Goal: Task Accomplishment & Management: Manage account settings

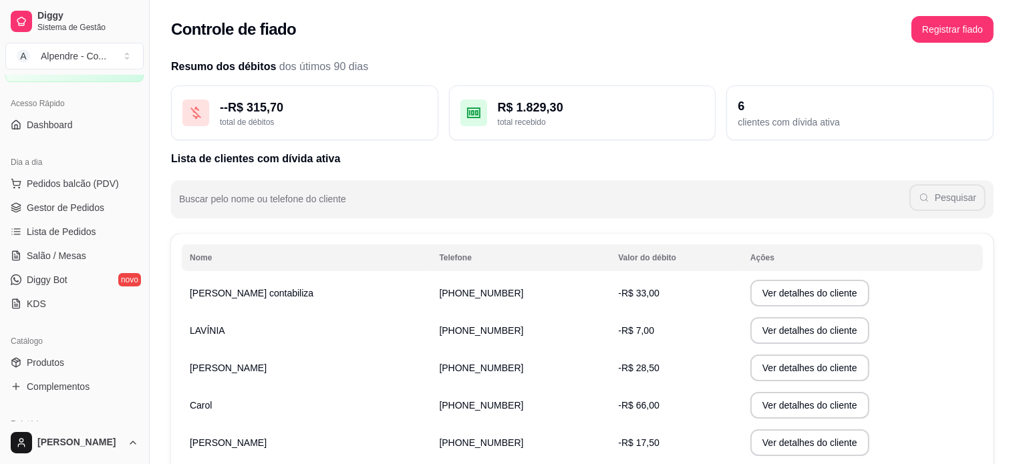
scroll to position [67, 0]
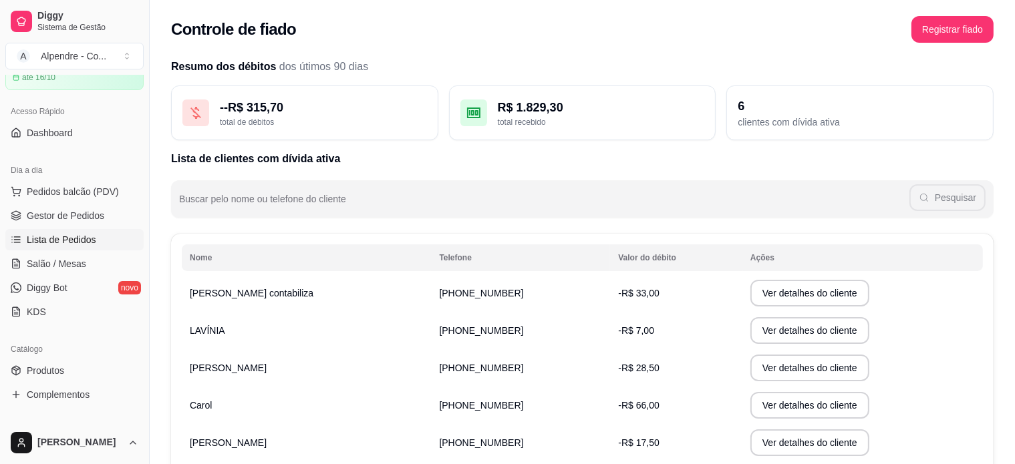
click at [78, 239] on span "Lista de Pedidos" at bounding box center [61, 239] width 69 height 13
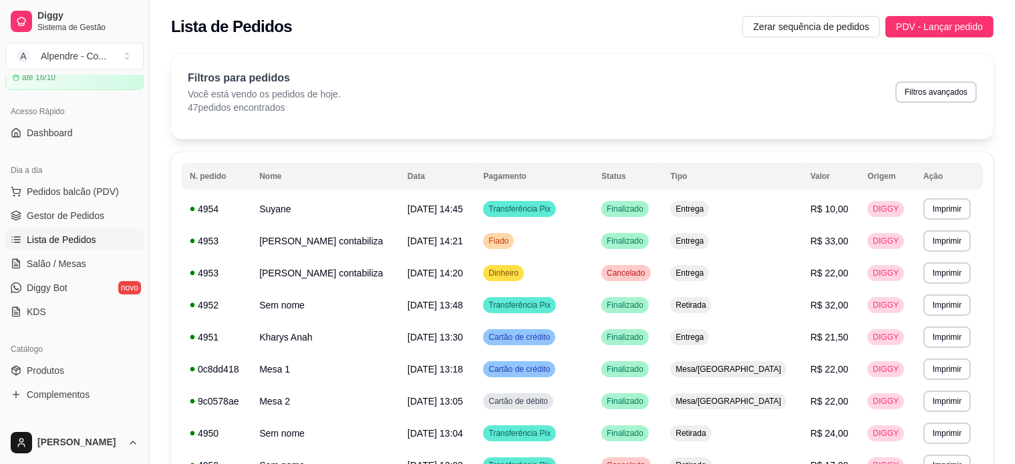
click at [673, 104] on div "Filtros para pedidos Você está vendo os pedidos de hoje. 47 pedidos encontrados…" at bounding box center [582, 92] width 789 height 44
click at [676, 79] on div "Filtros para pedidos Você está vendo os pedidos de hoje. 47 pedidos encontrados…" at bounding box center [582, 92] width 789 height 44
click at [414, 101] on div "Filtros para pedidos Você está vendo os pedidos de hoje. 47 pedidos encontrados…" at bounding box center [582, 92] width 789 height 44
click at [932, 95] on button "Filtros avançados" at bounding box center [936, 92] width 82 height 21
select select "0"
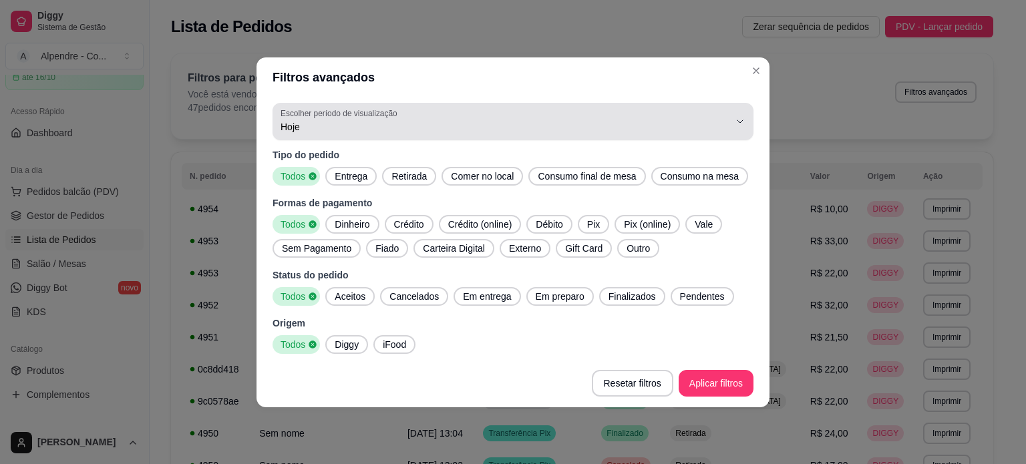
click at [359, 130] on span "Hoje" at bounding box center [505, 126] width 449 height 13
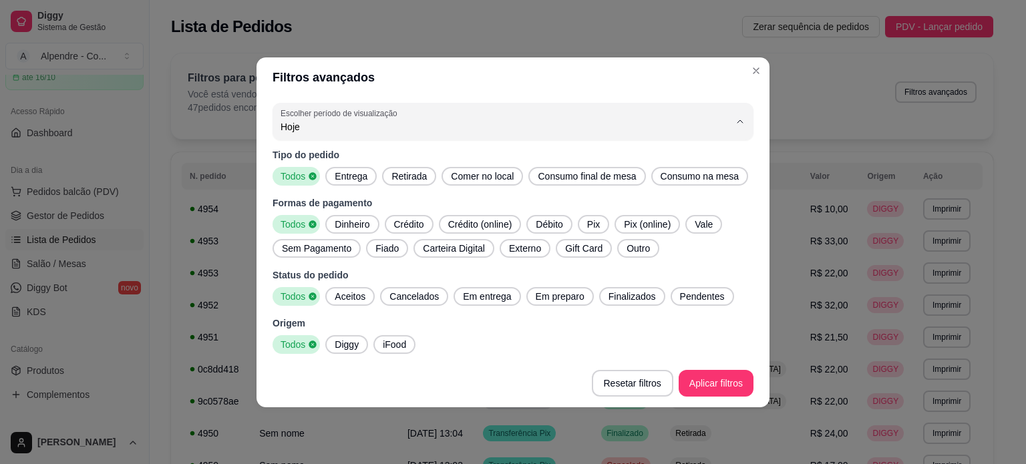
click at [335, 292] on span "Customizado" at bounding box center [507, 289] width 428 height 13
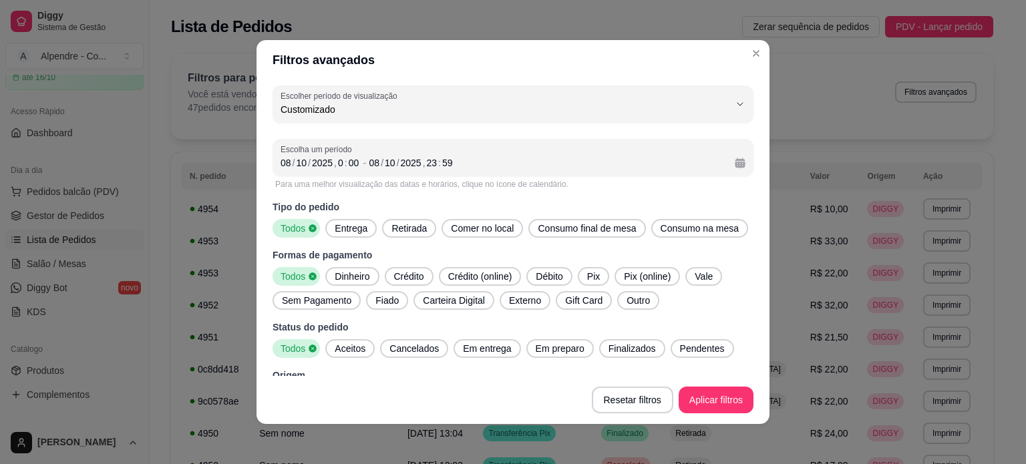
type input "-1"
select select "-1"
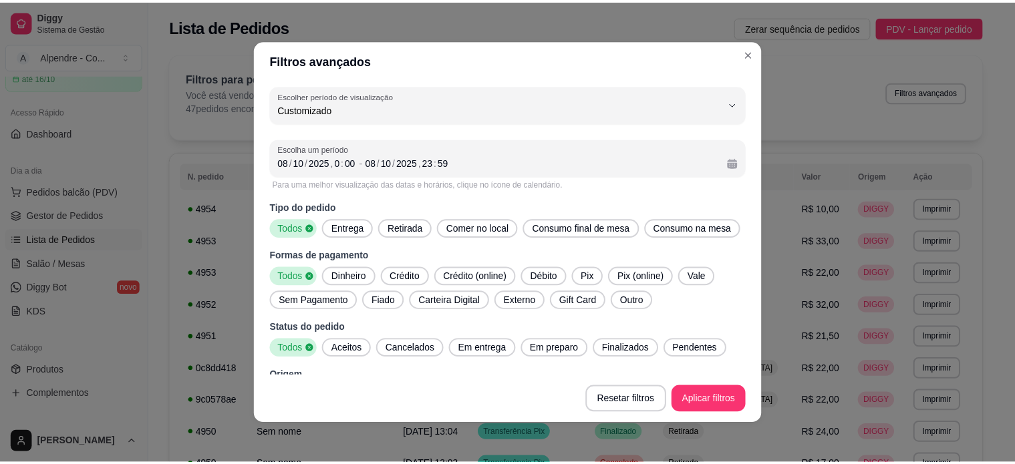
scroll to position [13, 0]
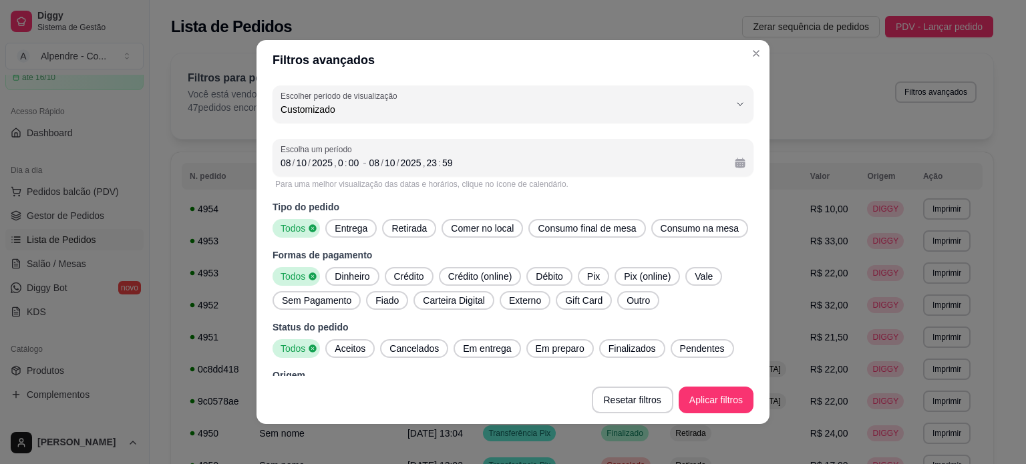
click at [282, 162] on div "Escolha um período [DATE] 0 : 00 - [DATE] 23 : 59" at bounding box center [513, 157] width 481 height 37
click at [282, 162] on div "08" at bounding box center [285, 162] width 13 height 13
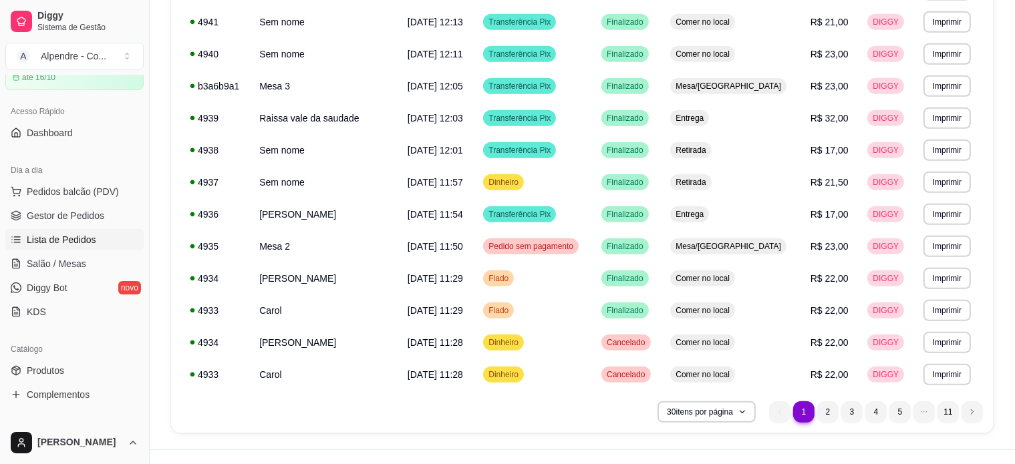
scroll to position [787, 0]
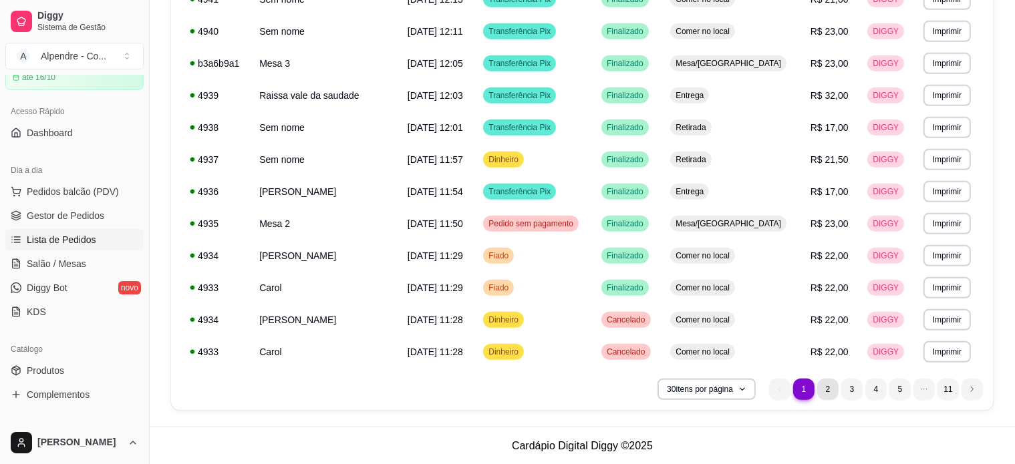
click at [831, 390] on li "2" at bounding box center [827, 389] width 21 height 21
click at [874, 390] on li "4" at bounding box center [875, 389] width 21 height 21
click at [976, 390] on li "next page button" at bounding box center [971, 389] width 21 height 21
click at [730, 390] on button "30 itens por página" at bounding box center [706, 389] width 95 height 21
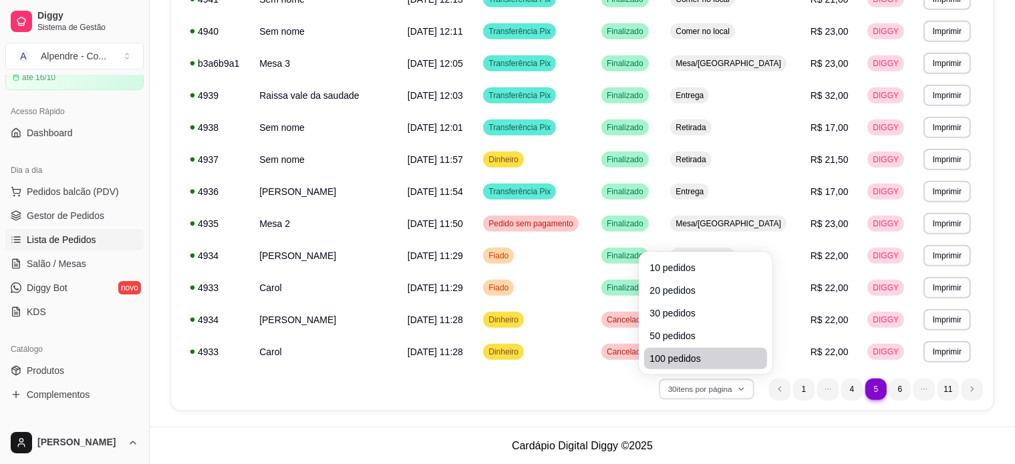
click at [714, 363] on span "100 pedidos" at bounding box center [705, 358] width 112 height 13
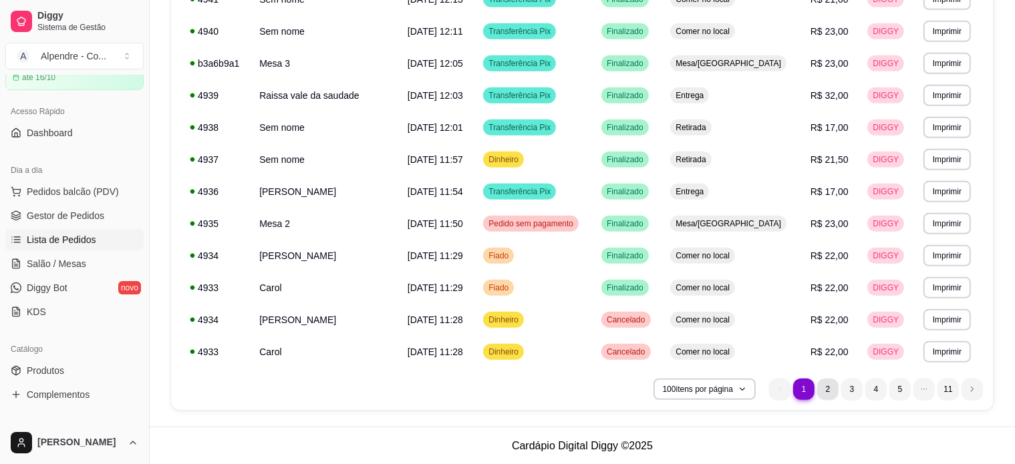
click at [825, 385] on li "2" at bounding box center [827, 389] width 21 height 21
click at [859, 384] on li "3" at bounding box center [851, 389] width 21 height 21
click at [946, 387] on li "11" at bounding box center [947, 389] width 21 height 21
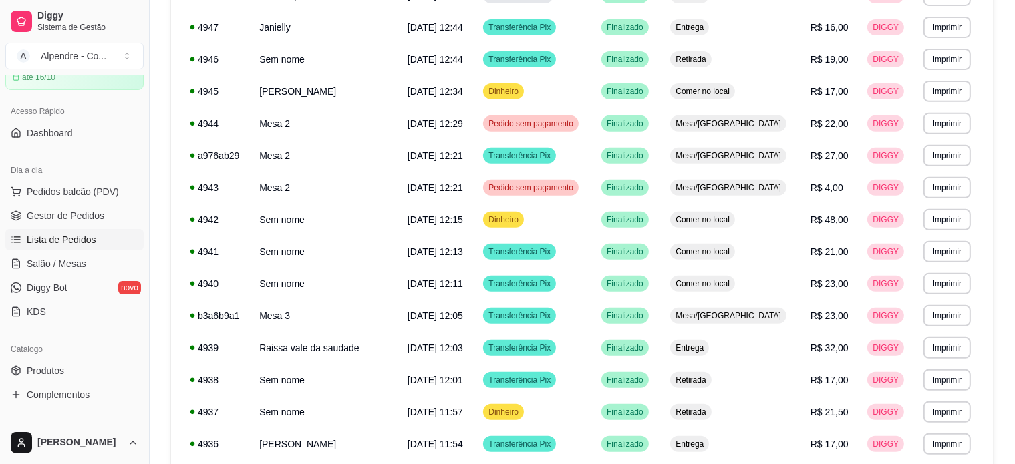
scroll to position [0, 0]
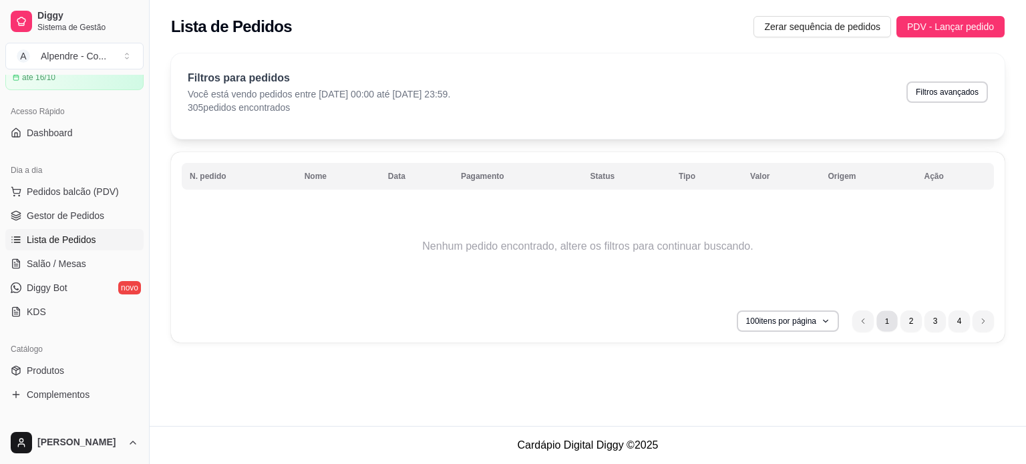
click at [895, 322] on li "1" at bounding box center [887, 321] width 21 height 21
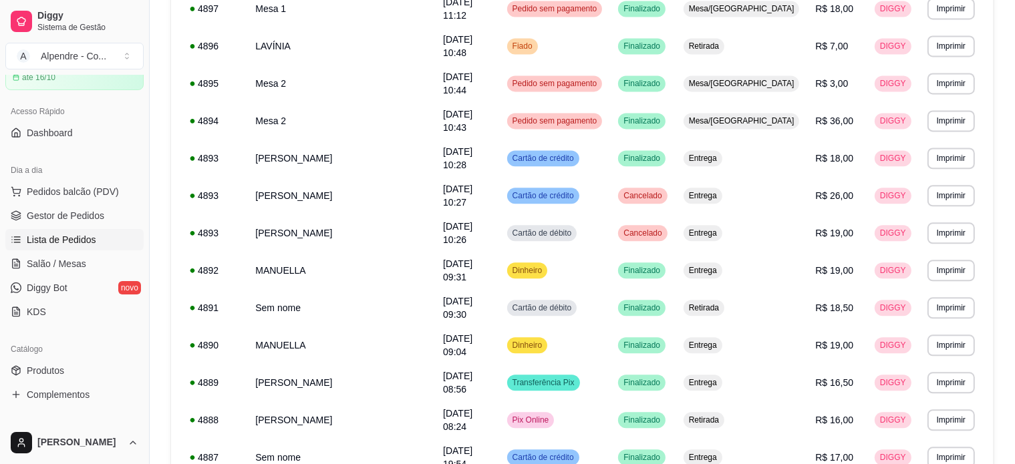
scroll to position [3032, 0]
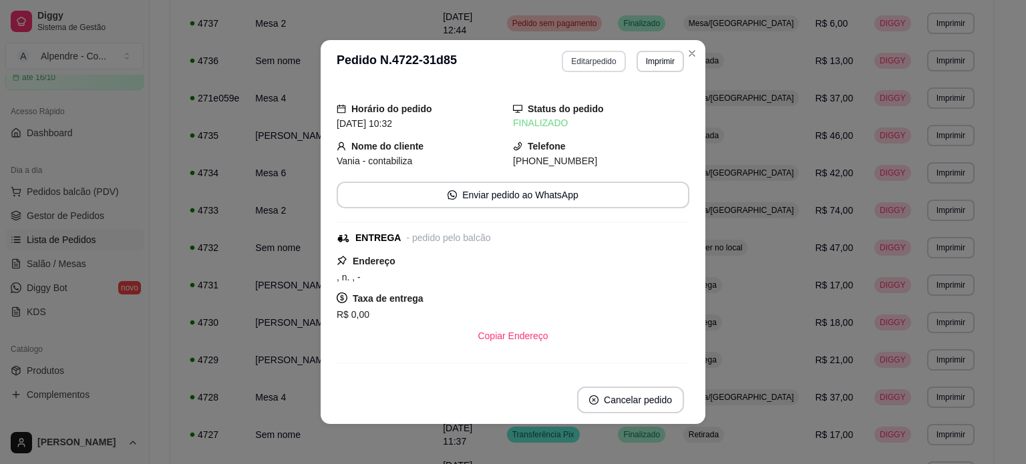
click at [595, 66] on button "Editar pedido" at bounding box center [593, 61] width 63 height 21
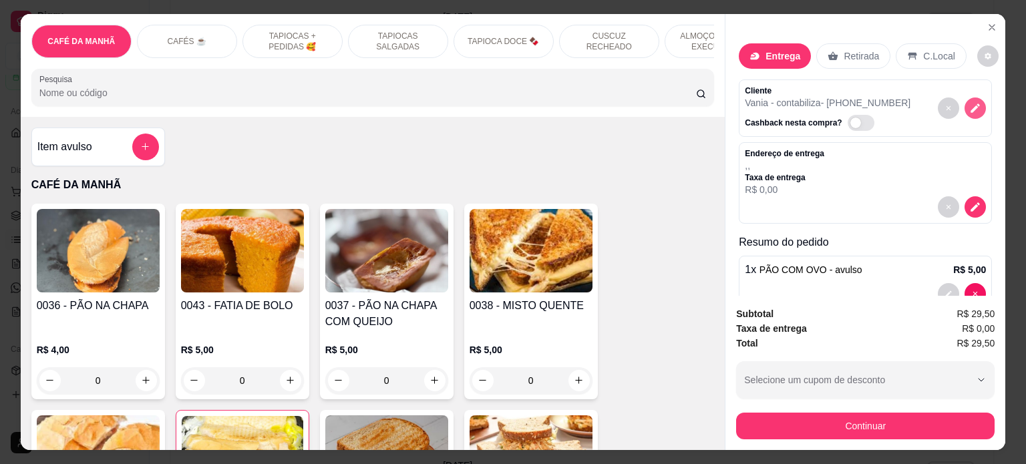
click at [971, 104] on icon "decrease-product-quantity" at bounding box center [975, 108] width 9 height 9
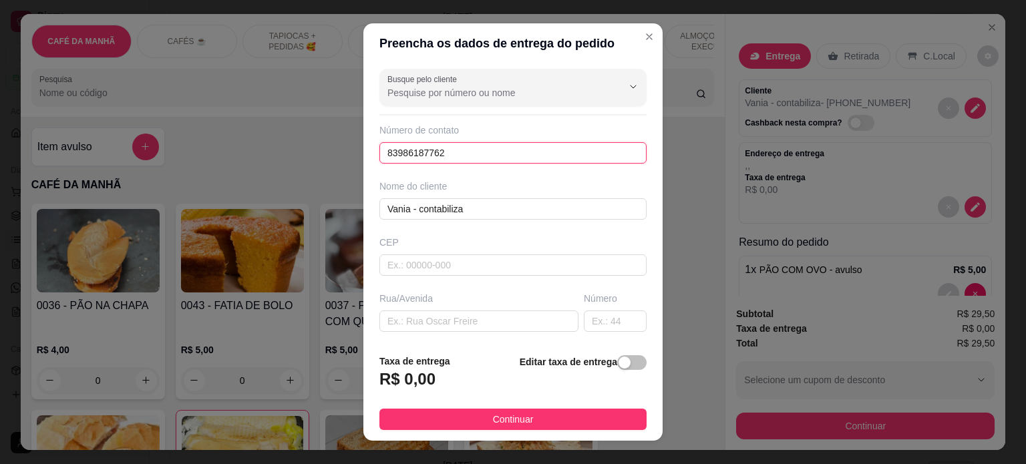
click at [476, 151] on input "83986187762" at bounding box center [512, 152] width 267 height 21
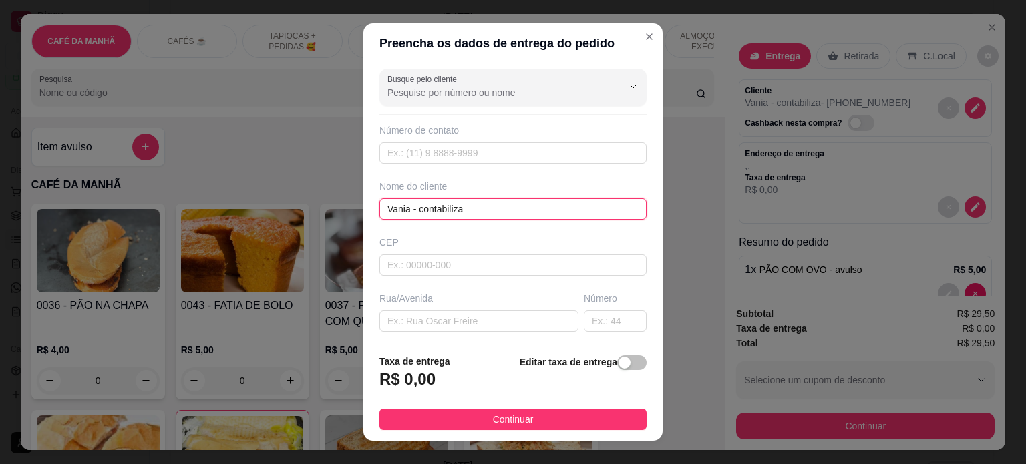
click at [476, 215] on input "Vania - contabiliza" at bounding box center [512, 208] width 267 height 21
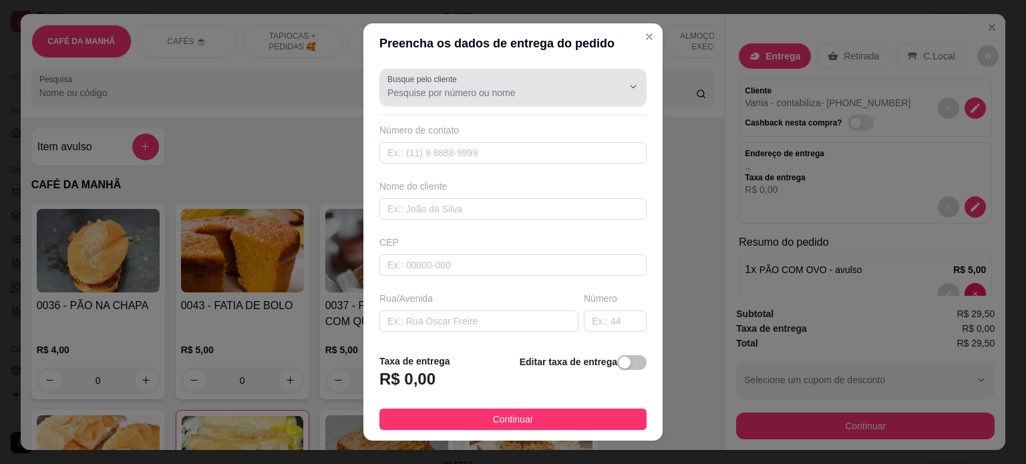
click at [474, 98] on input "Busque pelo cliente" at bounding box center [495, 92] width 214 height 13
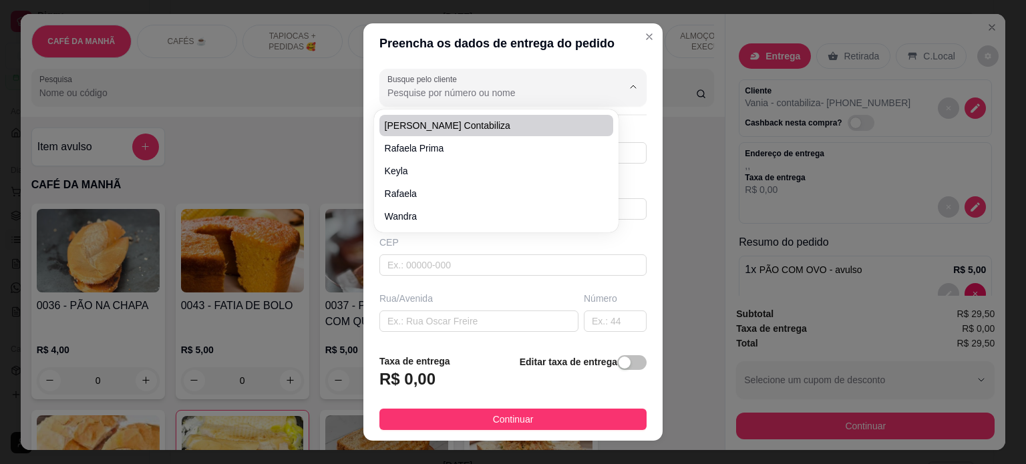
click at [486, 120] on span "[PERSON_NAME] contabiliza" at bounding box center [490, 125] width 210 height 13
type input "[PERSON_NAME] contabiliza"
type input "83981057552"
type input "[PERSON_NAME] contabiliza"
type input "58040400"
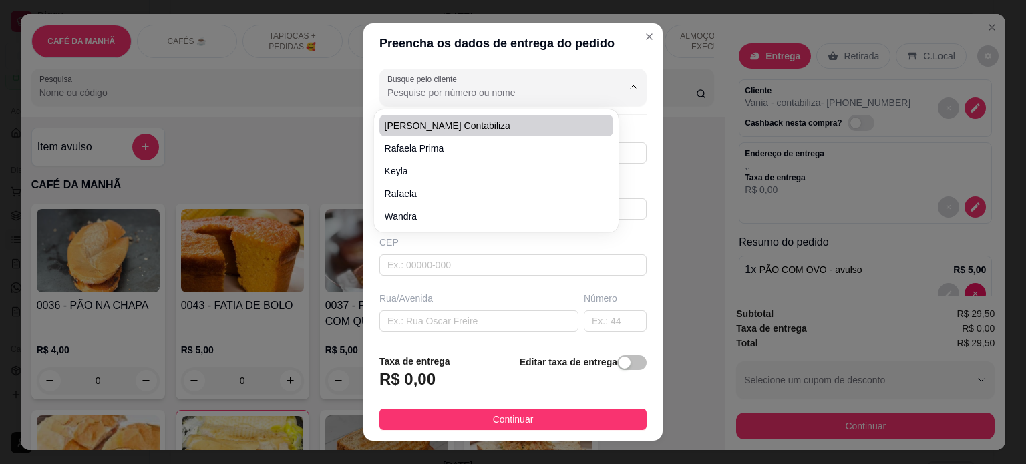
type input "[GEOGRAPHIC_DATA][PERSON_NAME]"
type input "568"
type input "[PERSON_NAME]"
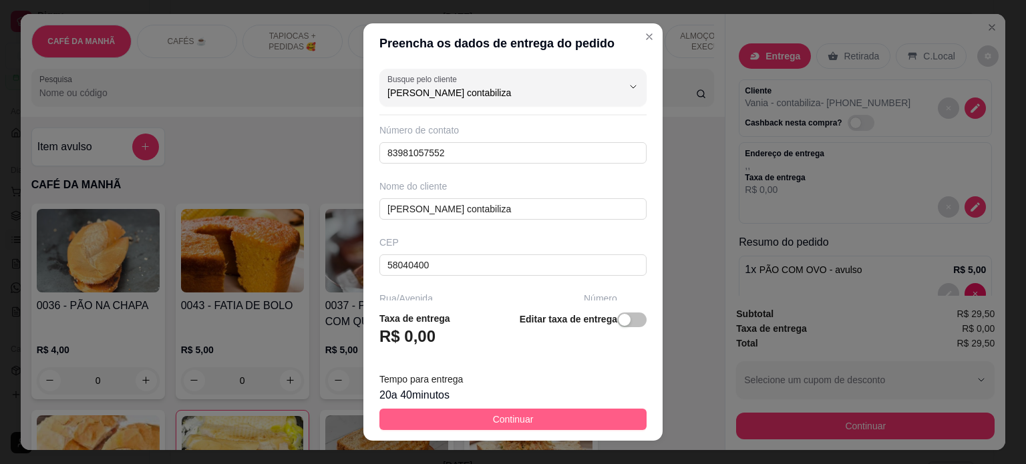
click at [504, 423] on span "Continuar" at bounding box center [513, 419] width 41 height 15
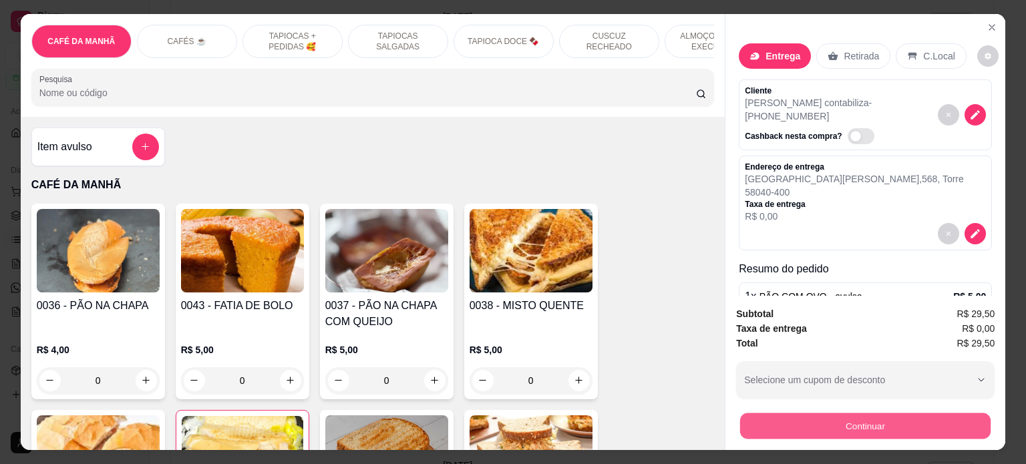
click at [833, 416] on button "Continuar" at bounding box center [865, 427] width 251 height 26
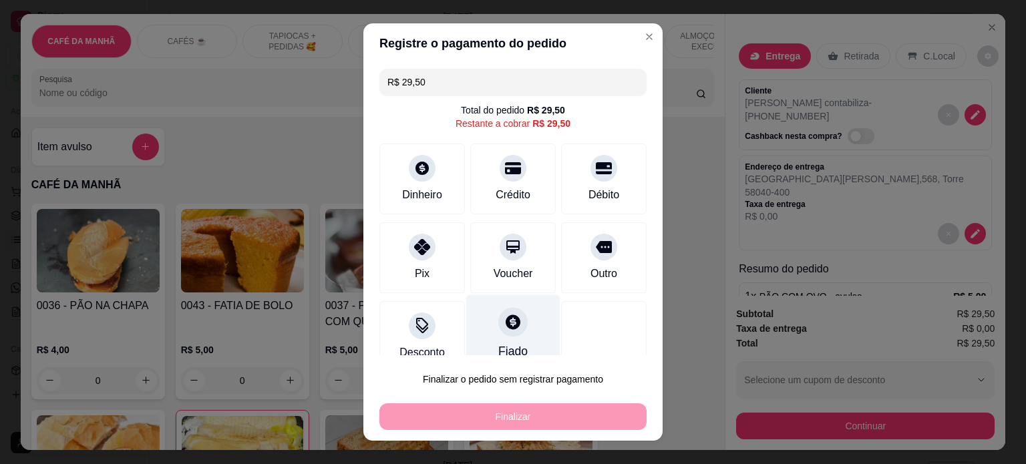
click at [506, 320] on icon at bounding box center [513, 322] width 15 height 15
type input "R$ 0,00"
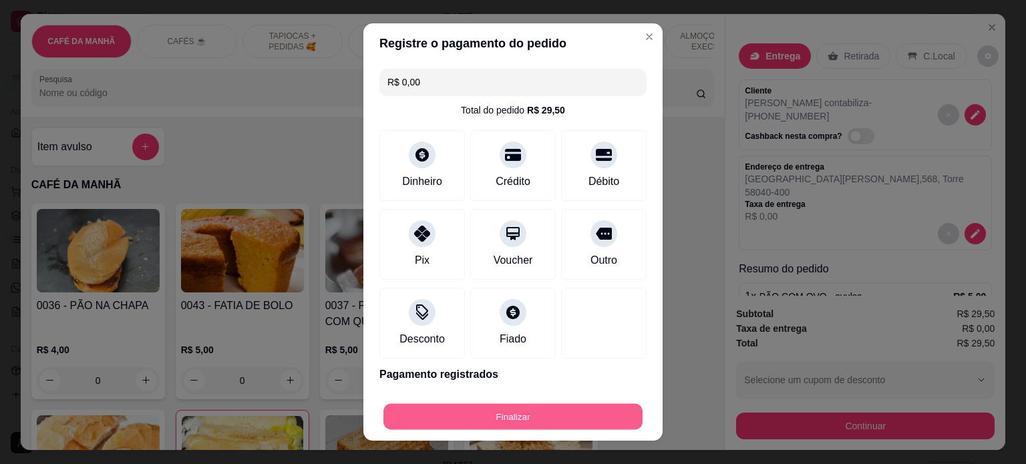
click at [537, 409] on button "Finalizar" at bounding box center [512, 417] width 259 height 26
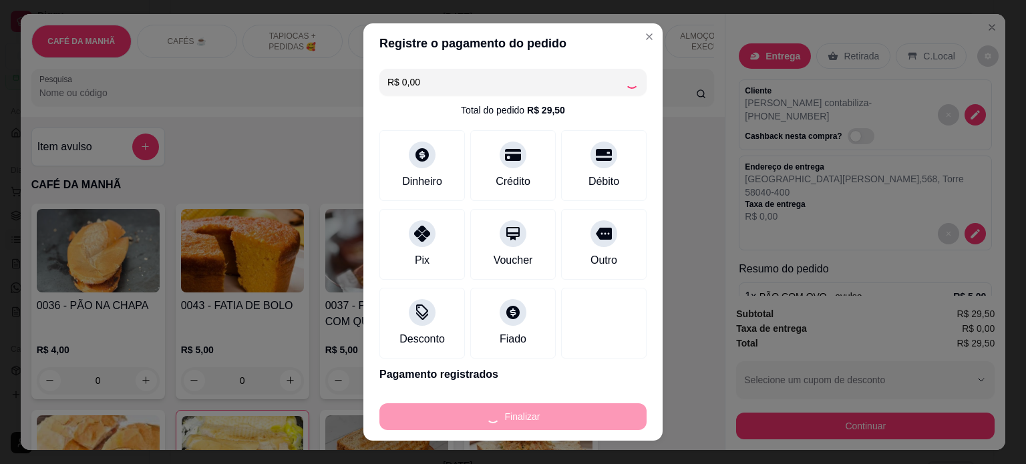
type input "0"
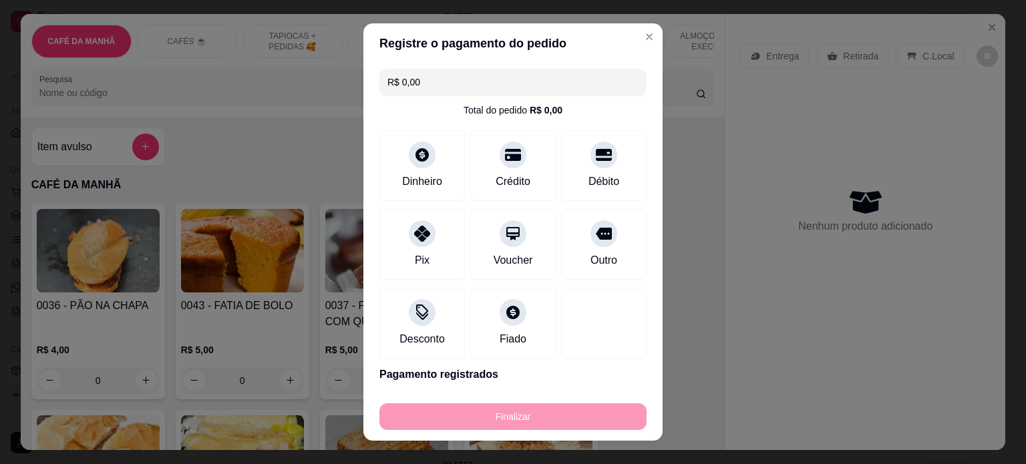
type input "-R$ 29,50"
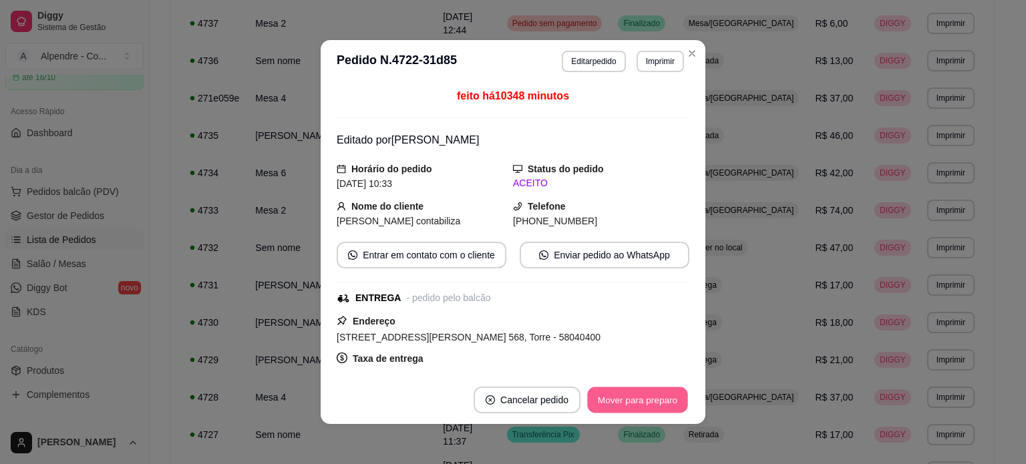
click at [655, 395] on button "Mover para preparo" at bounding box center [637, 401] width 100 height 26
click at [655, 399] on button "Mover para entrega" at bounding box center [638, 400] width 103 height 27
click at [655, 399] on button "Mover para finalizado" at bounding box center [634, 400] width 111 height 27
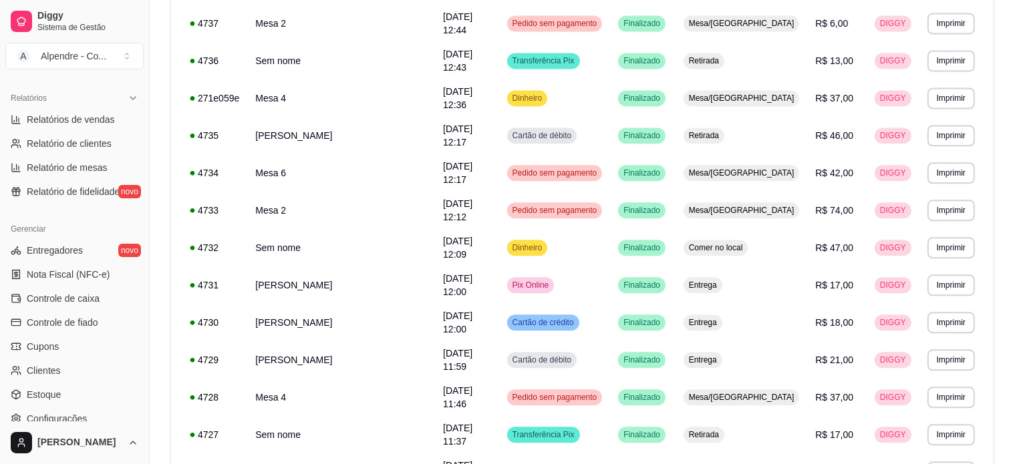
scroll to position [468, 0]
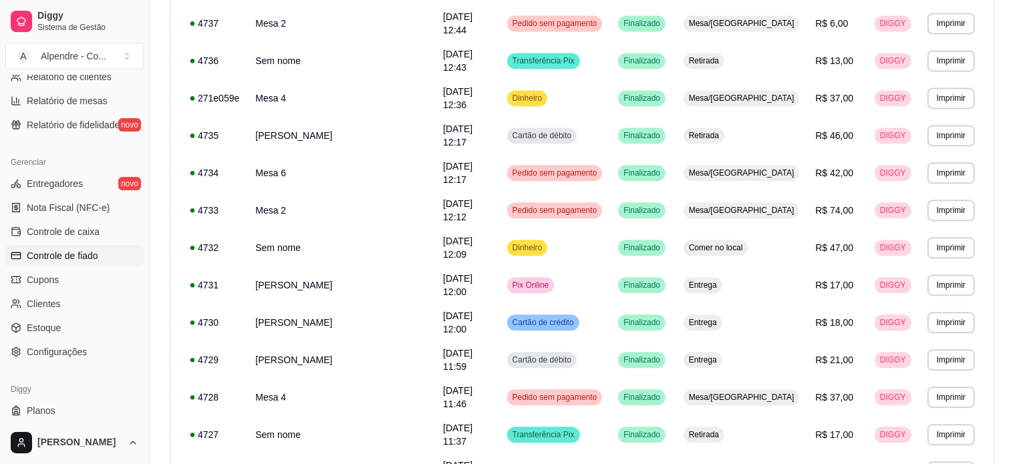
click at [72, 252] on span "Controle de fiado" at bounding box center [62, 255] width 71 height 13
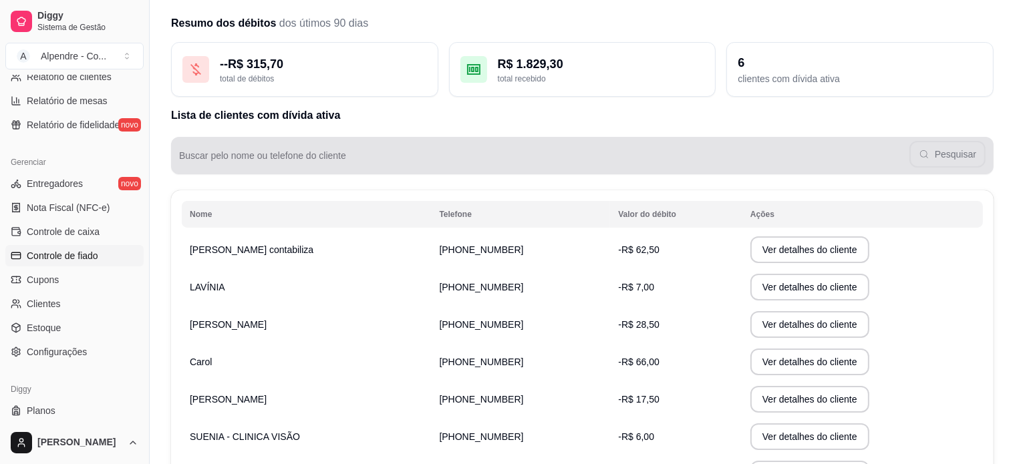
scroll to position [67, 0]
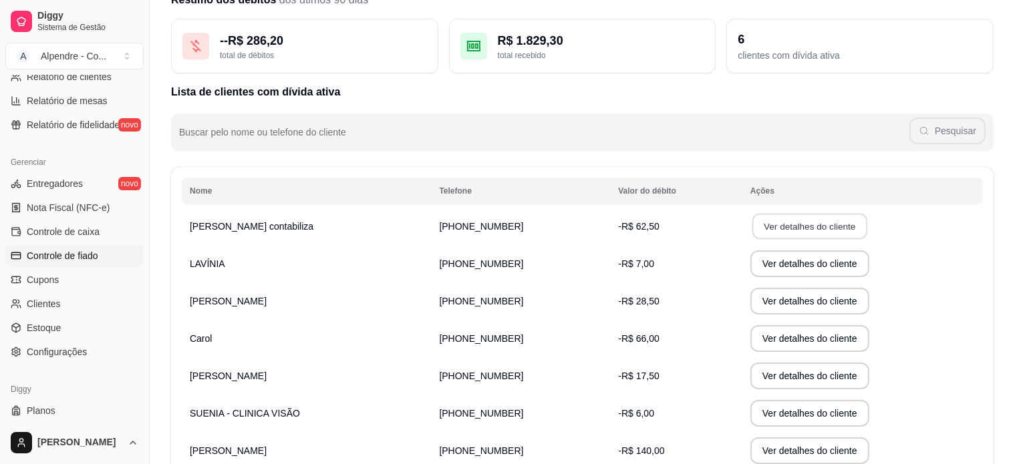
click at [790, 231] on button "Ver detalhes do cliente" at bounding box center [809, 227] width 115 height 26
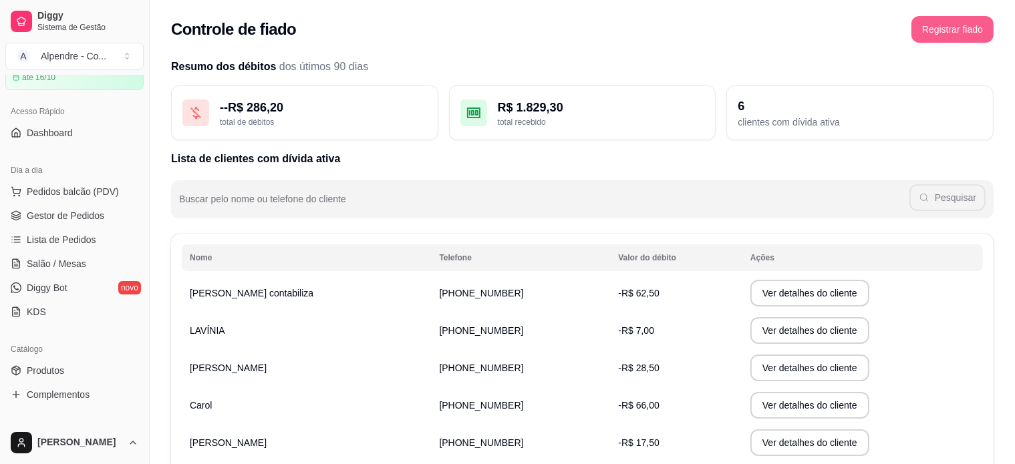
click at [927, 22] on button "Registrar fiado" at bounding box center [952, 29] width 82 height 27
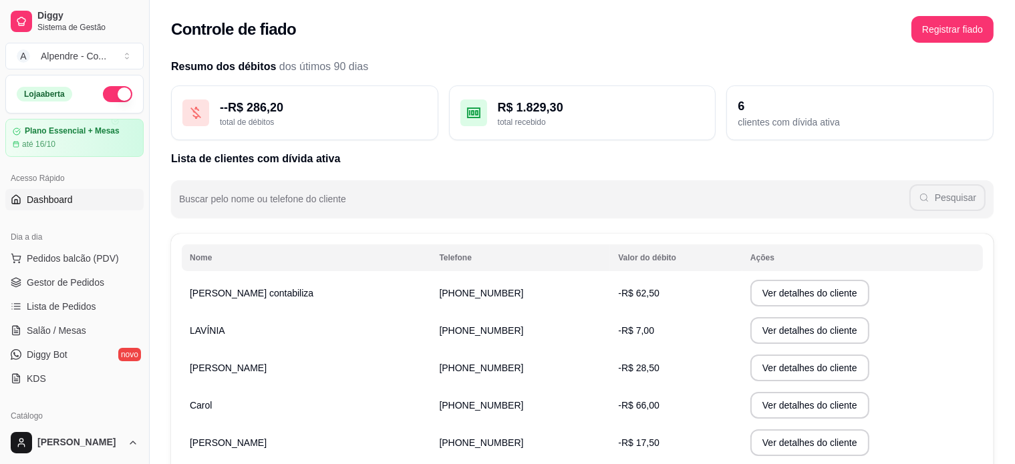
click at [44, 205] on span "Dashboard" at bounding box center [50, 199] width 46 height 13
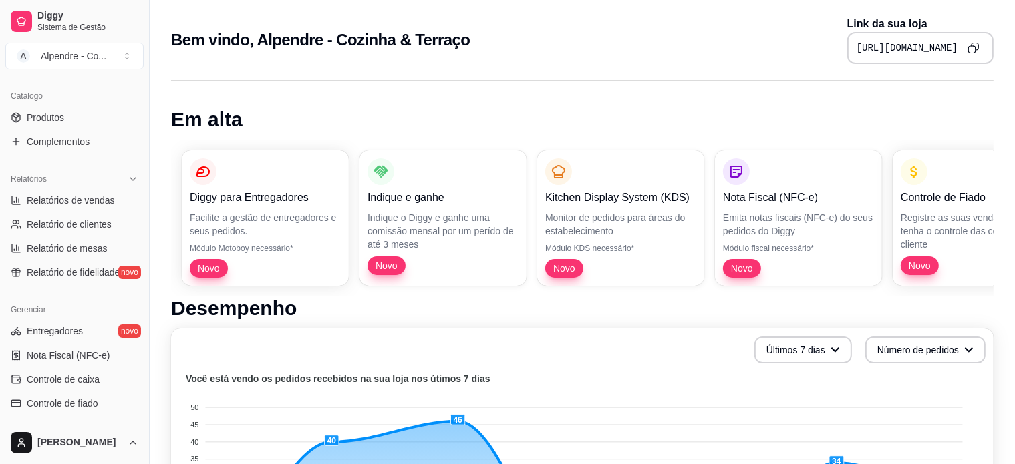
scroll to position [401, 0]
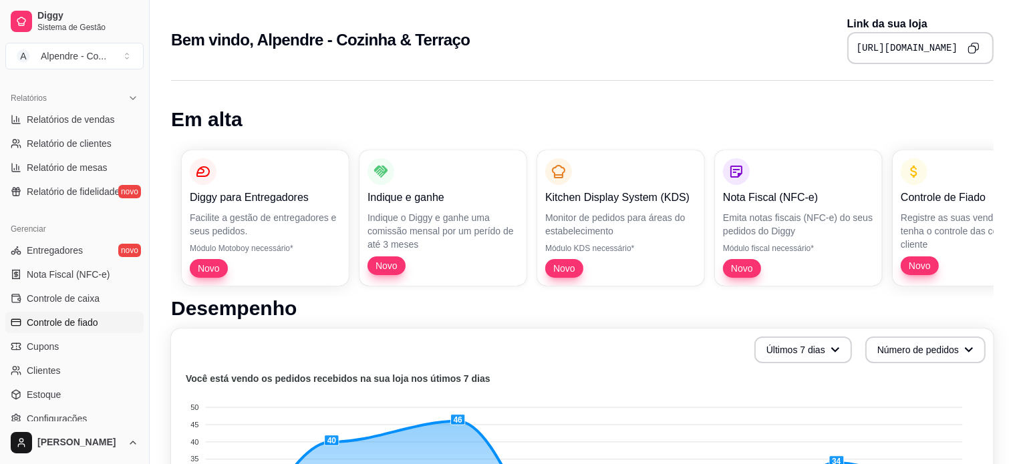
click at [82, 323] on span "Controle de fiado" at bounding box center [62, 322] width 71 height 13
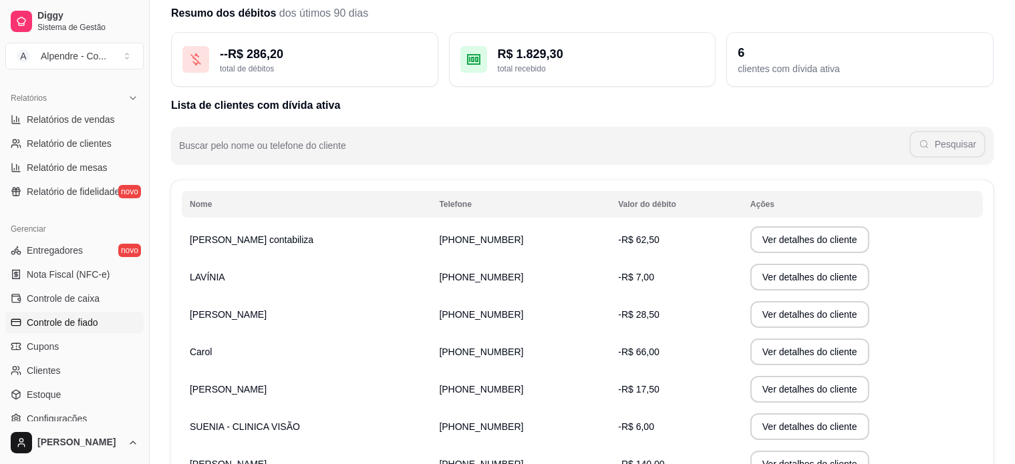
scroll to position [134, 0]
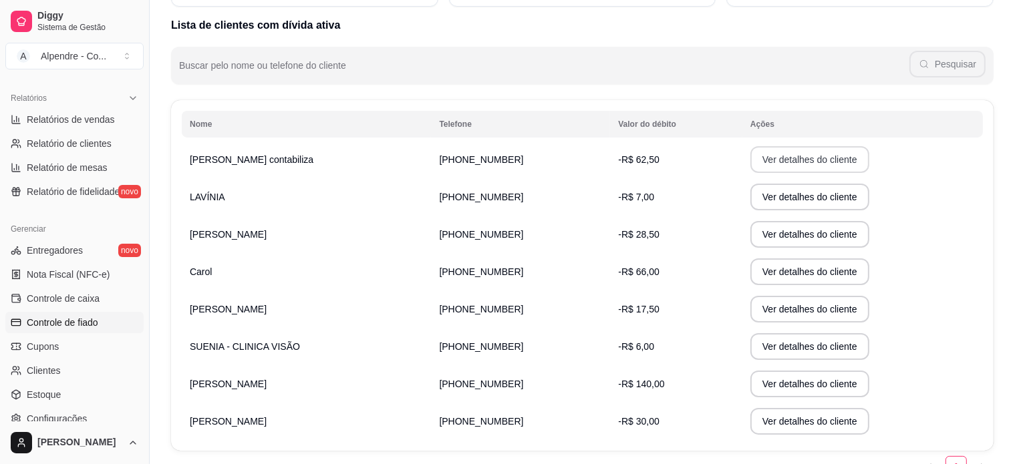
click at [758, 150] on button "Ver detalhes do cliente" at bounding box center [809, 159] width 119 height 27
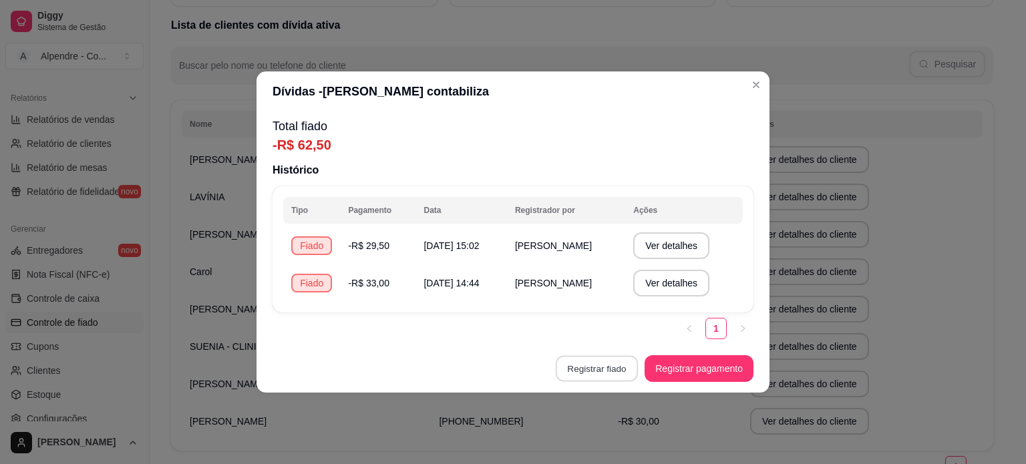
click at [613, 365] on button "Registrar fiado" at bounding box center [597, 369] width 82 height 26
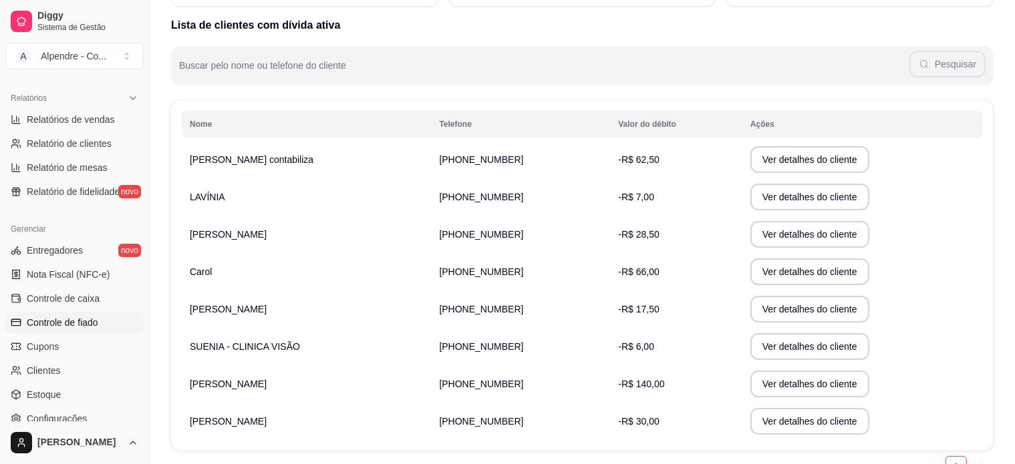
click at [225, 123] on th "Nome" at bounding box center [306, 124] width 249 height 27
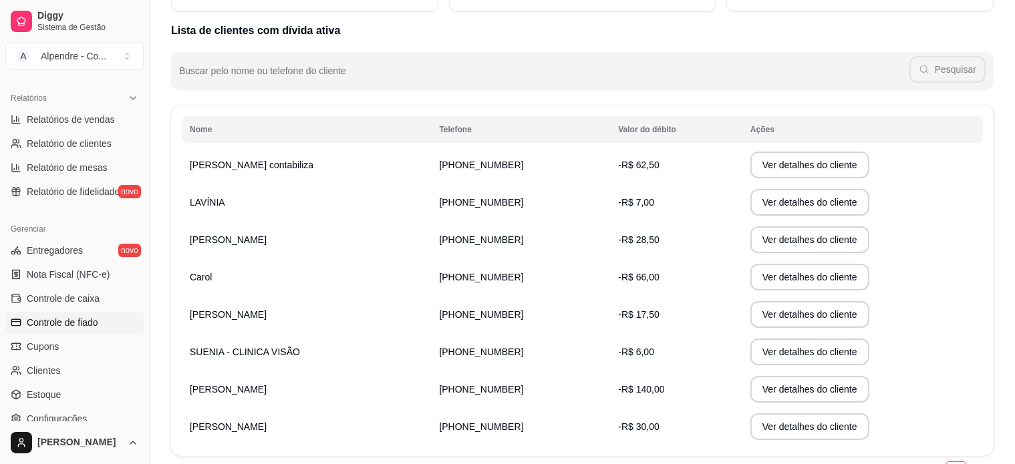
scroll to position [67, 0]
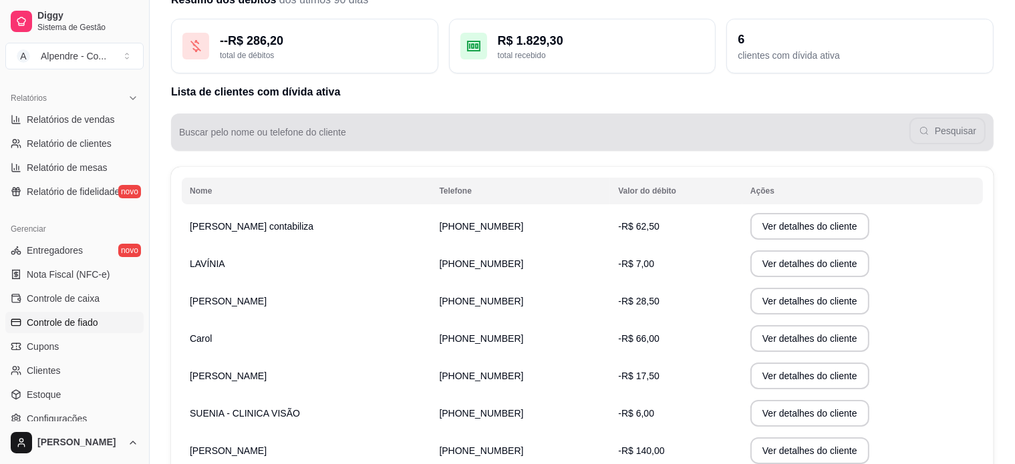
click at [321, 127] on div "Pesquisar" at bounding box center [582, 132] width 806 height 27
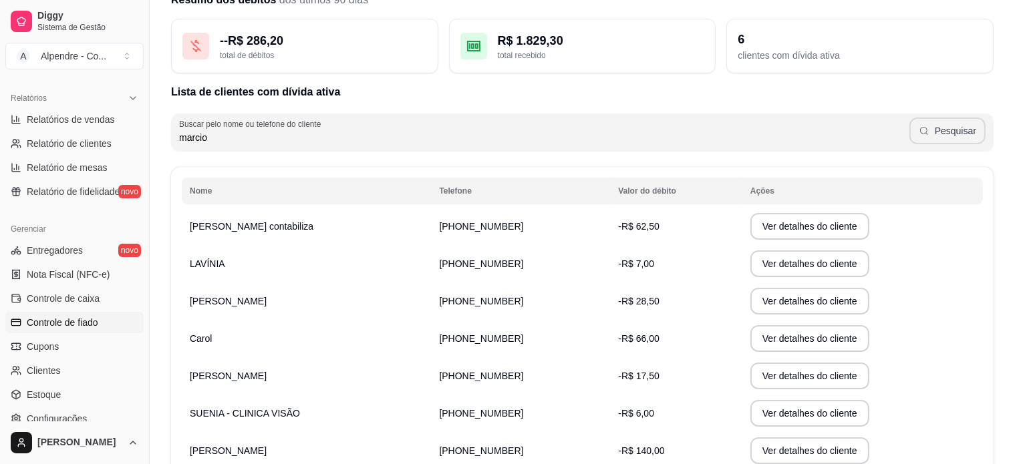
type input "marcio"
click at [941, 136] on button "Pesquisar" at bounding box center [947, 131] width 76 height 27
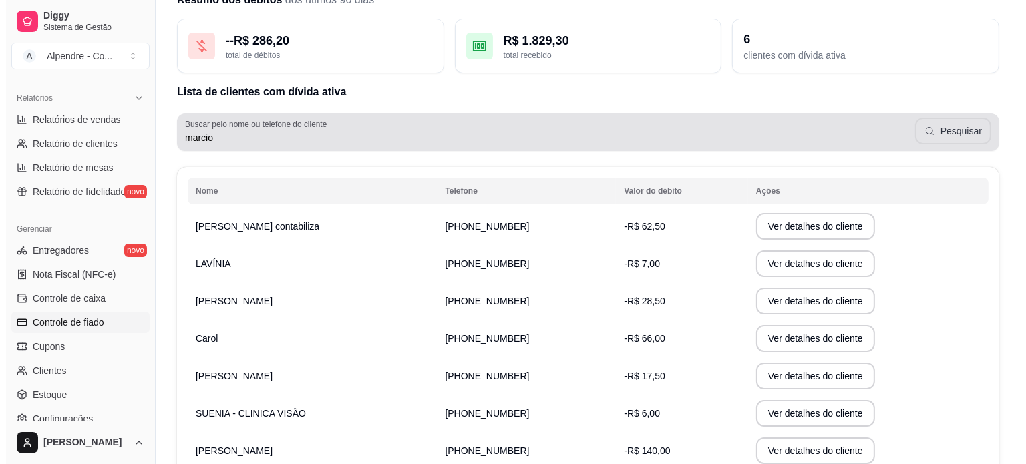
scroll to position [0, 0]
